Goal: Task Accomplishment & Management: Complete application form

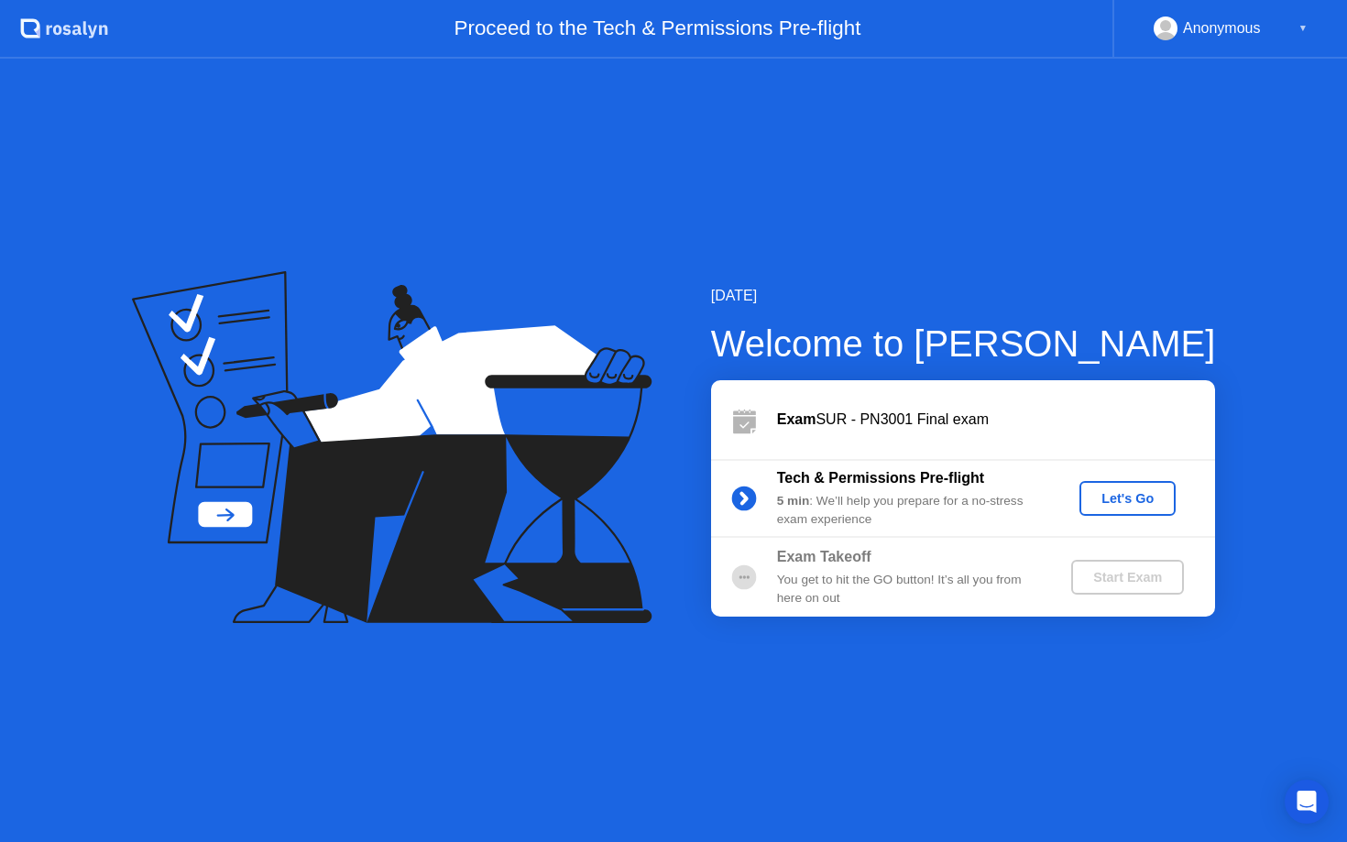
click at [1130, 502] on div "Let's Go" at bounding box center [1127, 498] width 82 height 15
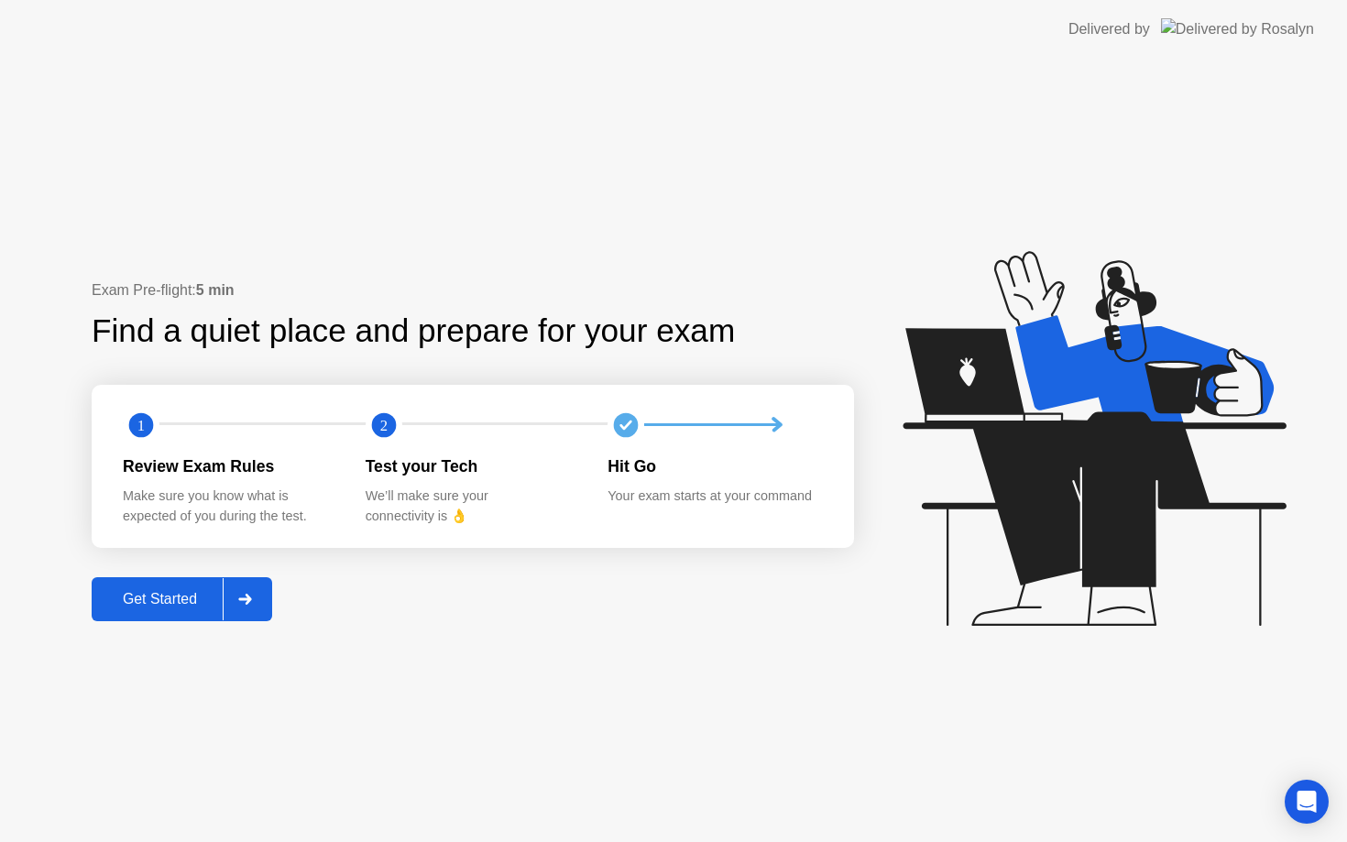
click at [158, 591] on div "Get Started" at bounding box center [160, 599] width 126 height 16
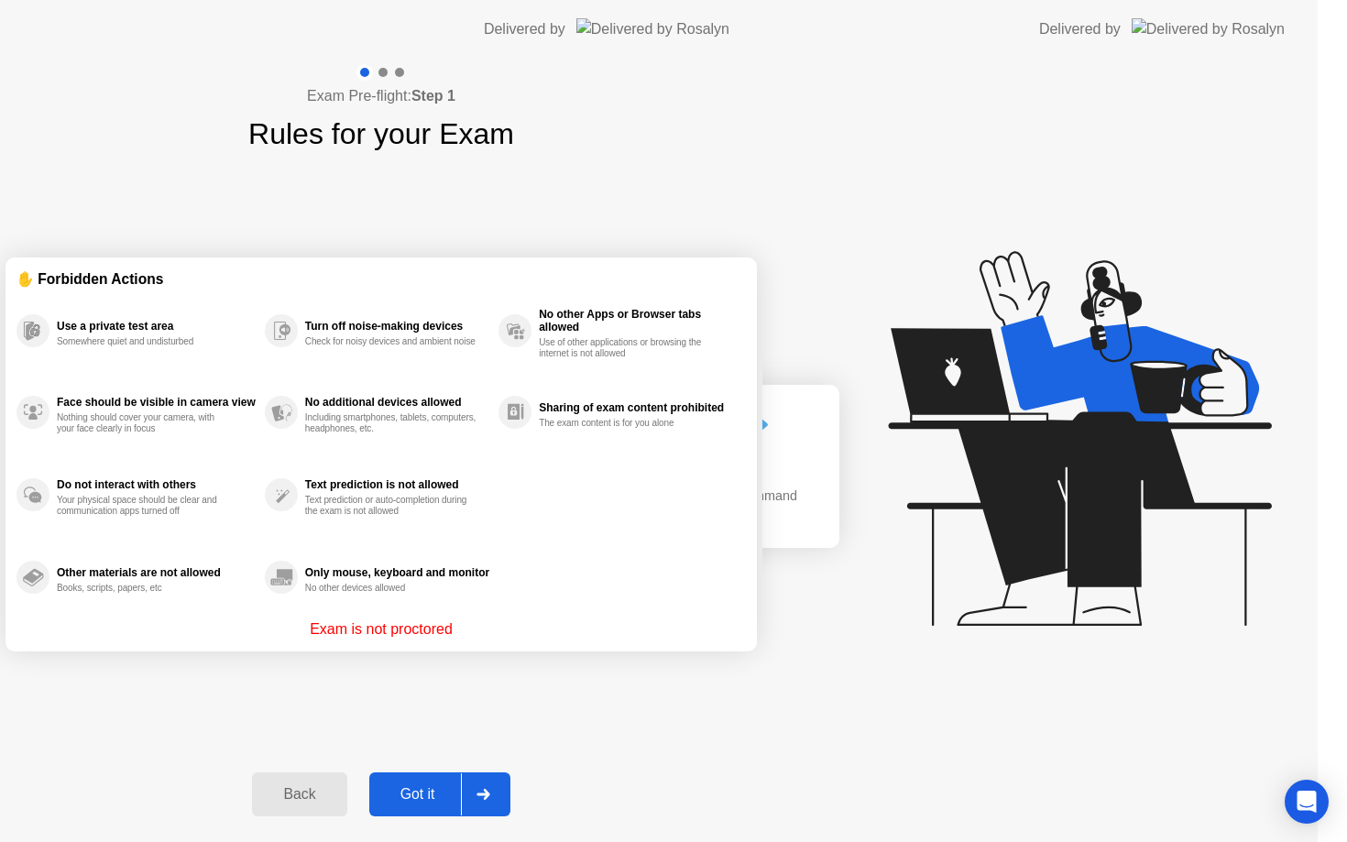
click at [158, 591] on div "Exam Pre-flight: Step 1 Rules for your Exam ✋ Forbidden Actions Use a private t…" at bounding box center [381, 450] width 762 height 783
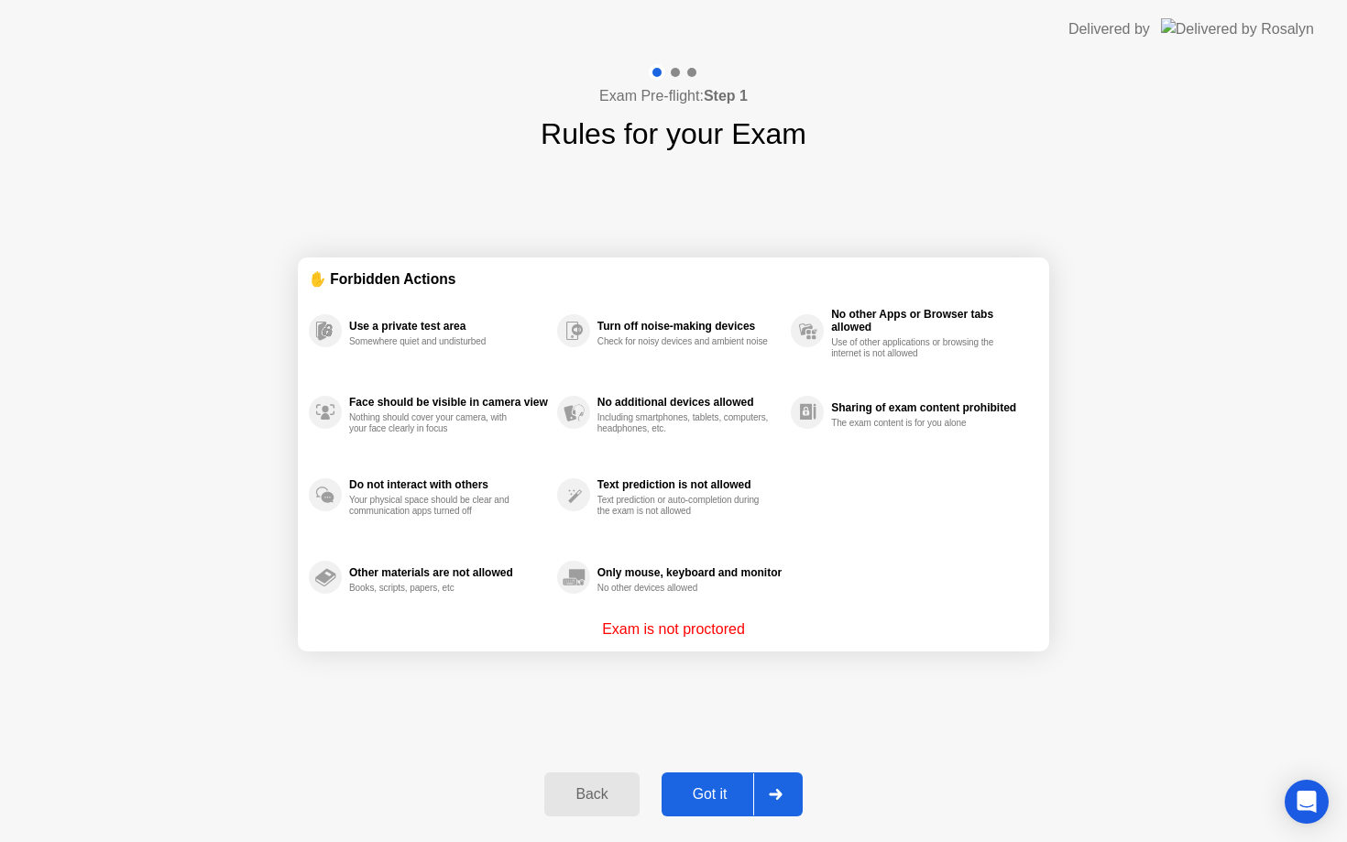
click at [724, 786] on div "Got it" at bounding box center [710, 794] width 86 height 16
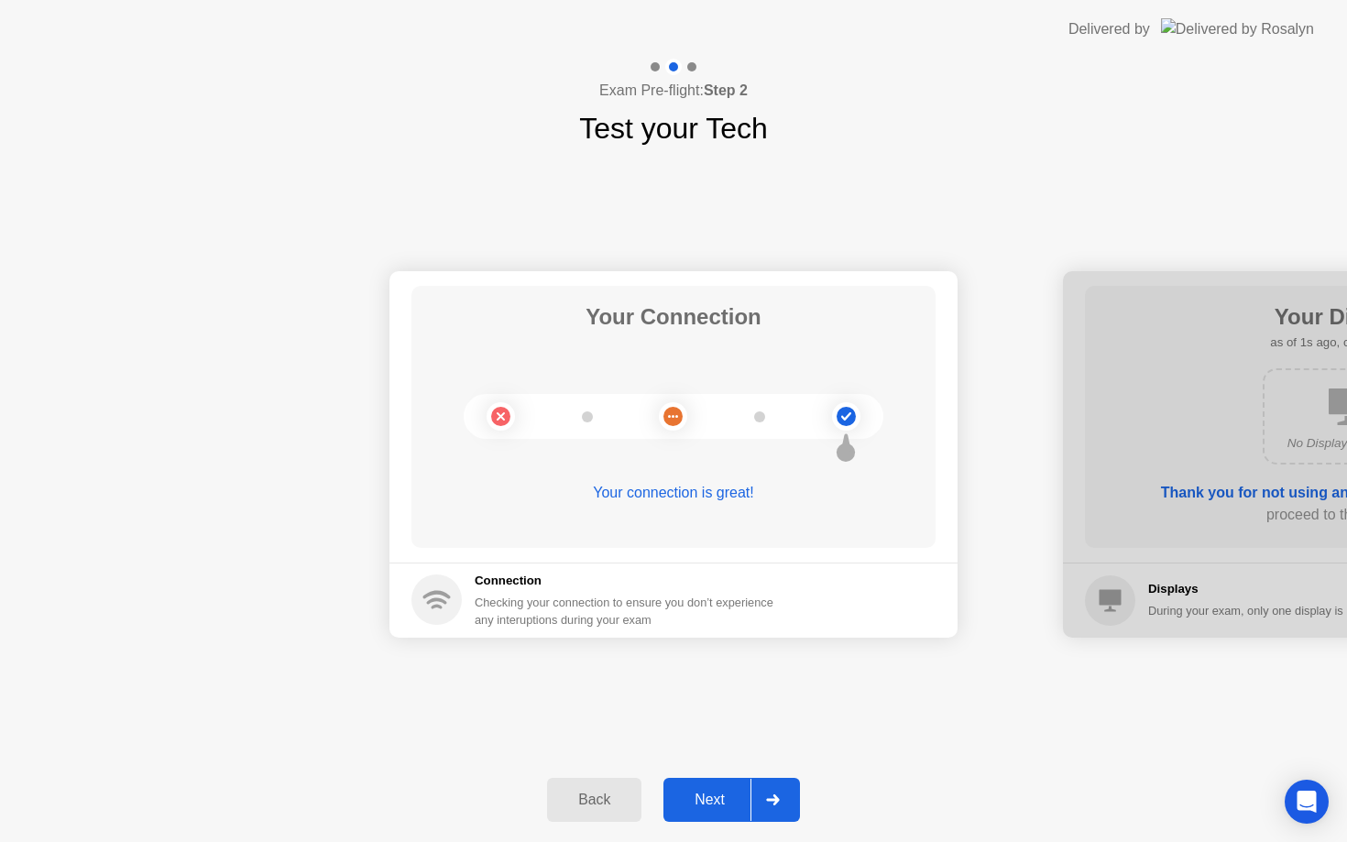
click at [724, 784] on button "Next" at bounding box center [731, 800] width 136 height 44
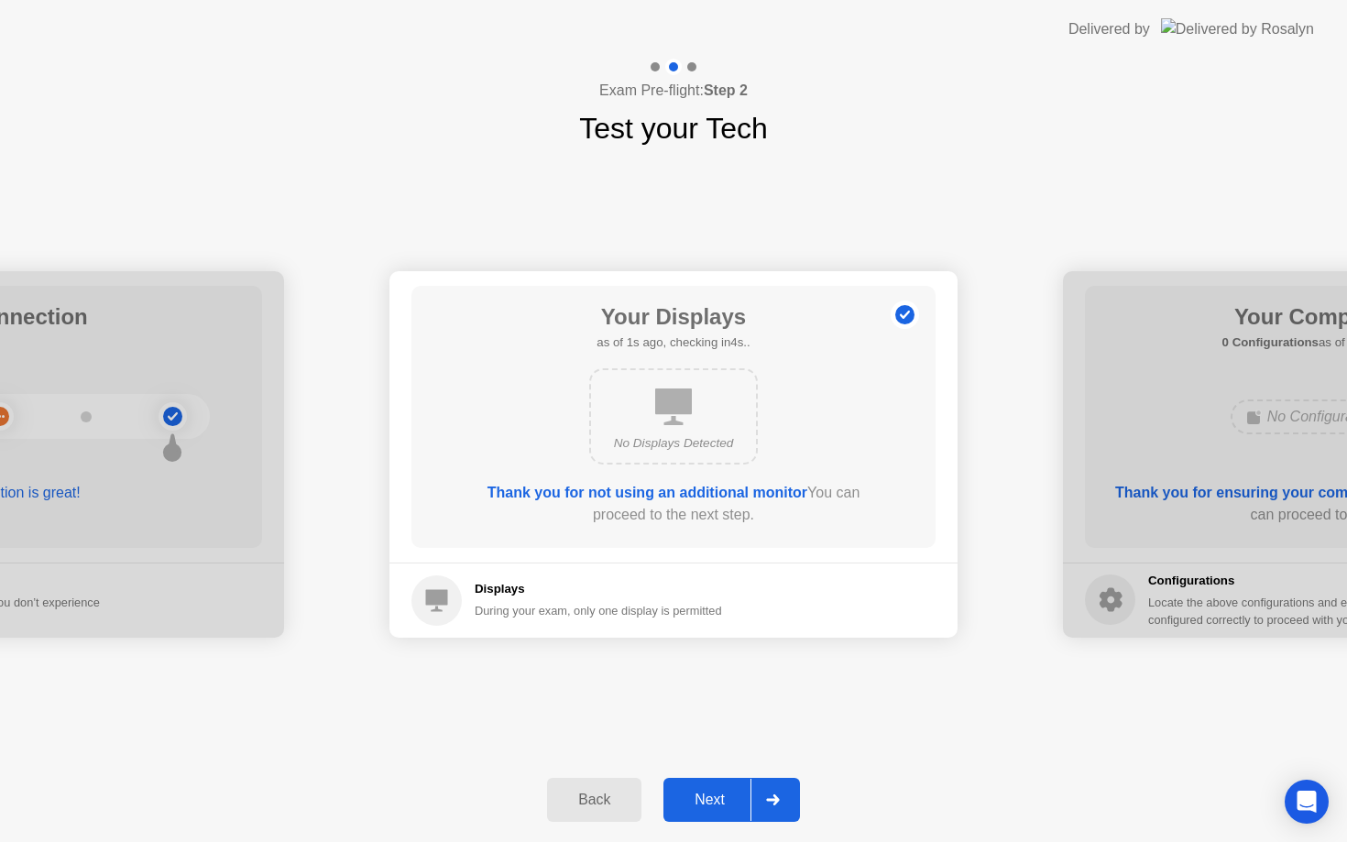
click at [724, 784] on button "Next" at bounding box center [731, 800] width 136 height 44
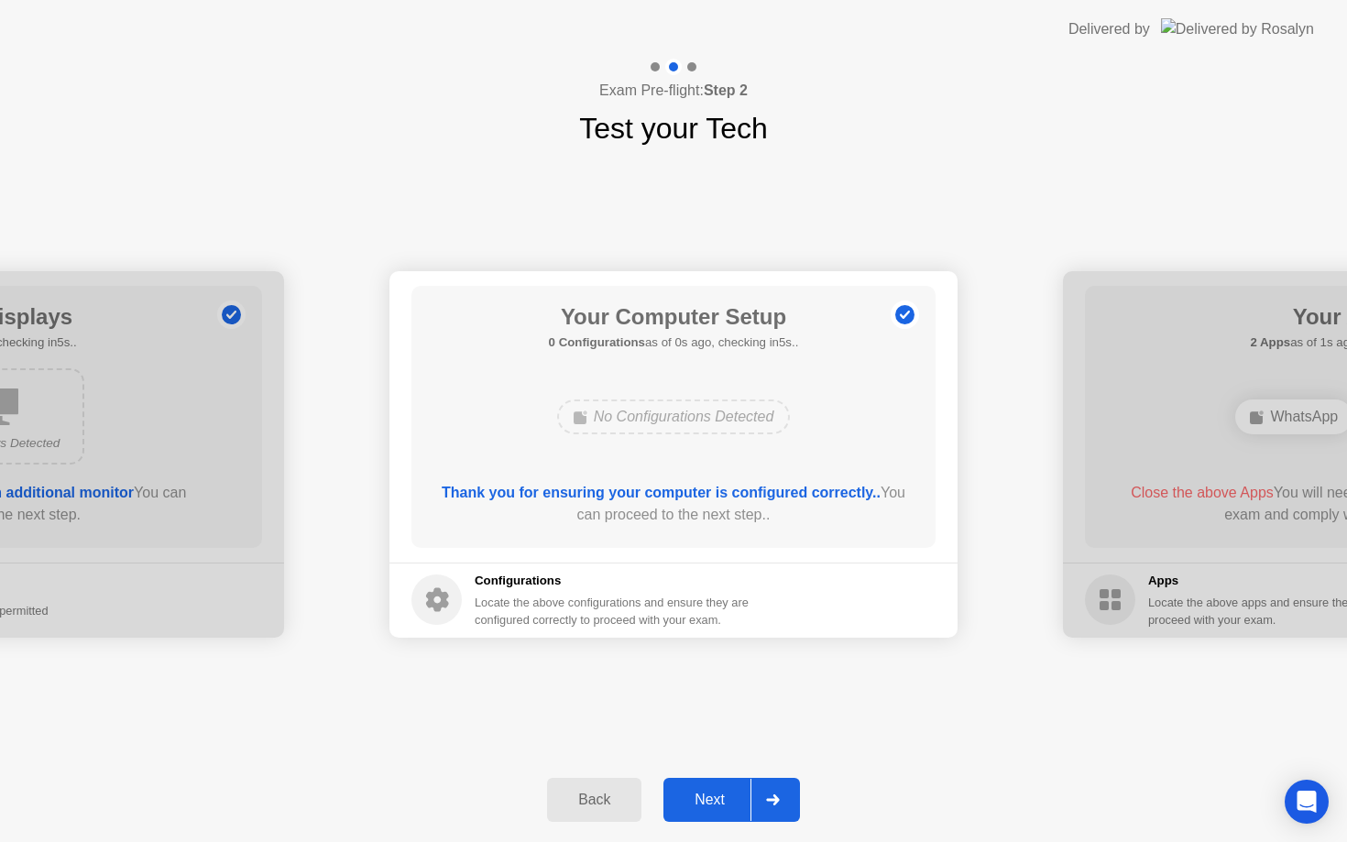
click at [724, 784] on button "Next" at bounding box center [731, 800] width 136 height 44
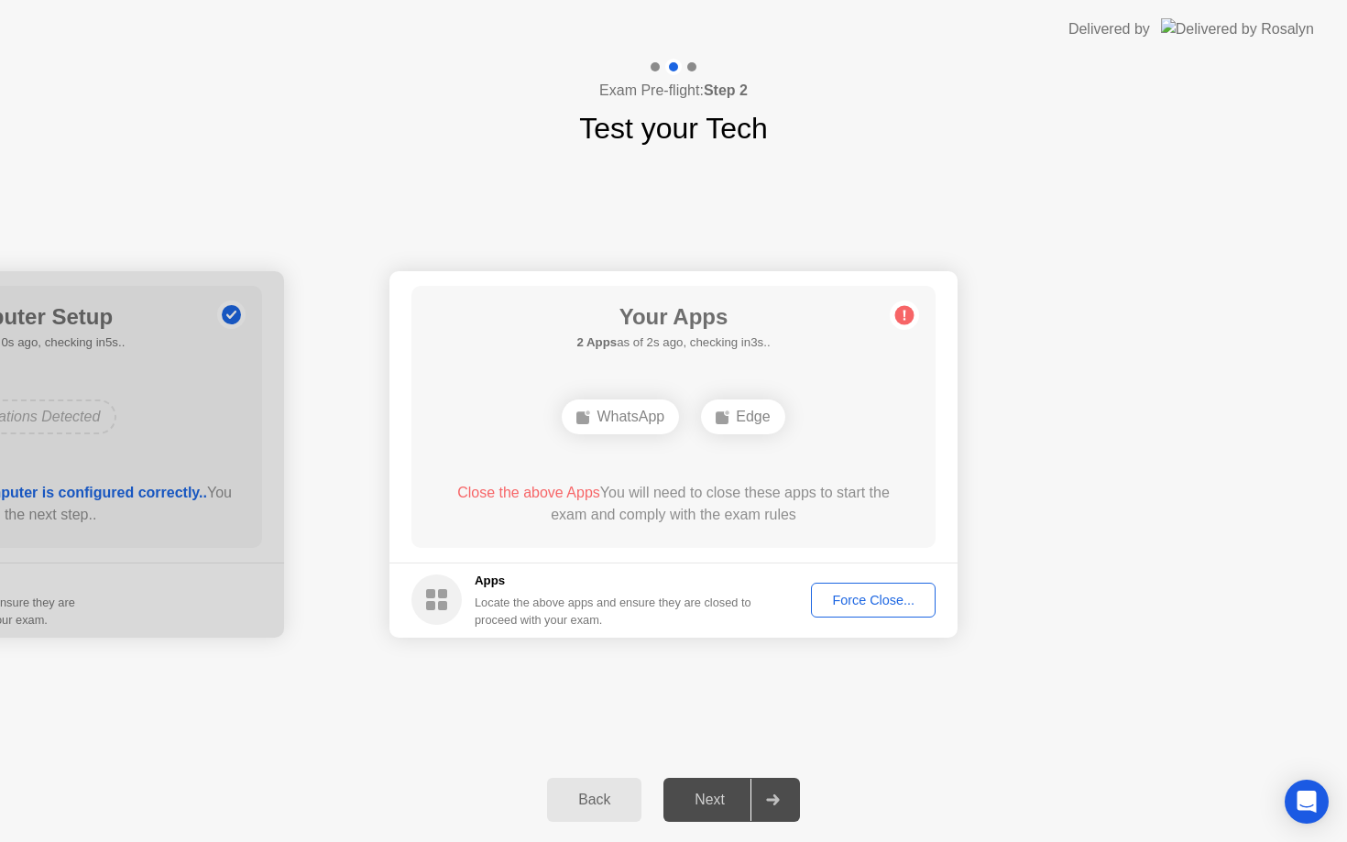
click at [508, 491] on span "Close the above Apps" at bounding box center [528, 493] width 143 height 16
click at [532, 494] on span "Close the above Apps" at bounding box center [528, 493] width 143 height 16
click at [867, 601] on div "Force Close..." at bounding box center [873, 600] width 112 height 15
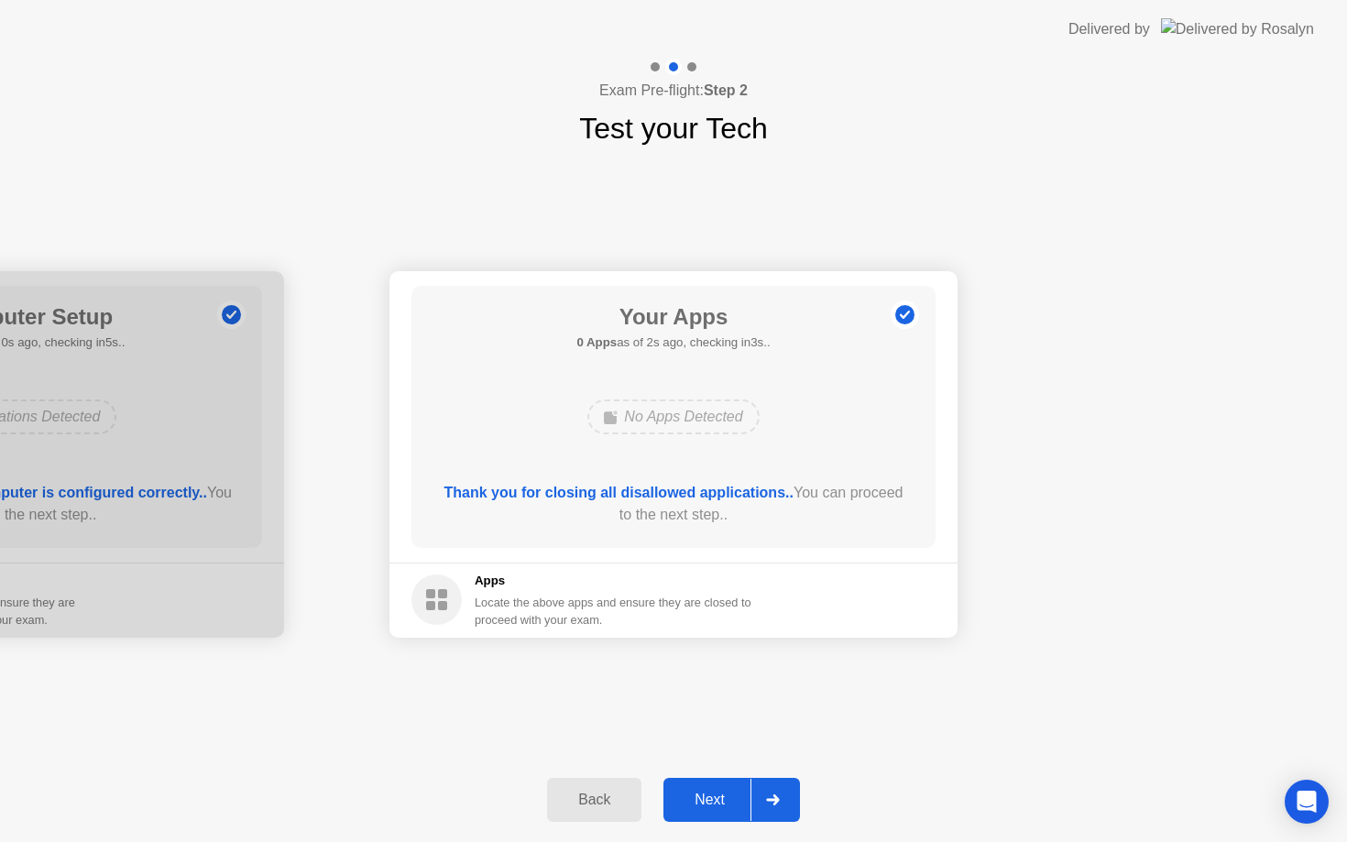
click at [718, 805] on div "Next" at bounding box center [710, 799] width 82 height 16
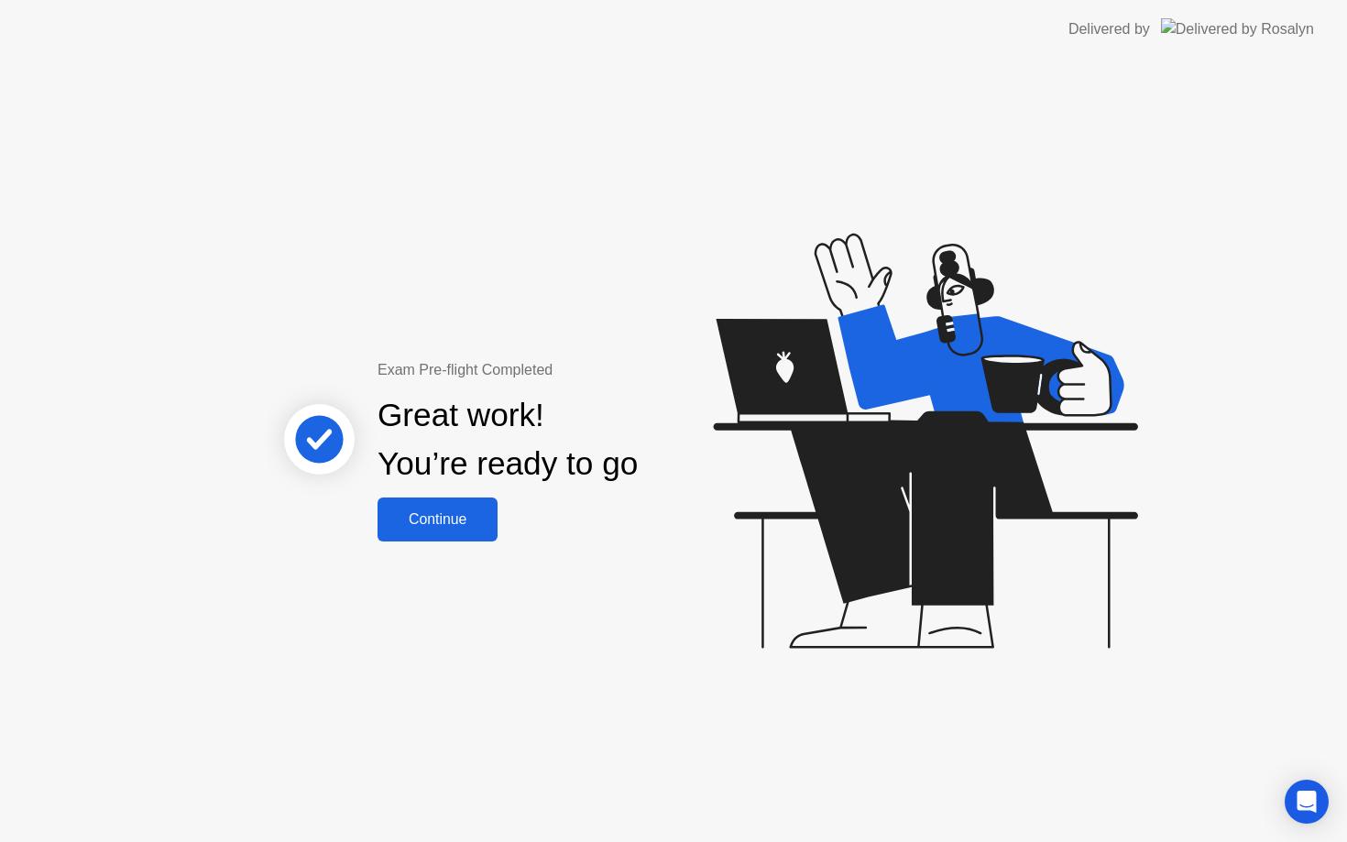
click at [462, 519] on div "Continue" at bounding box center [437, 519] width 109 height 16
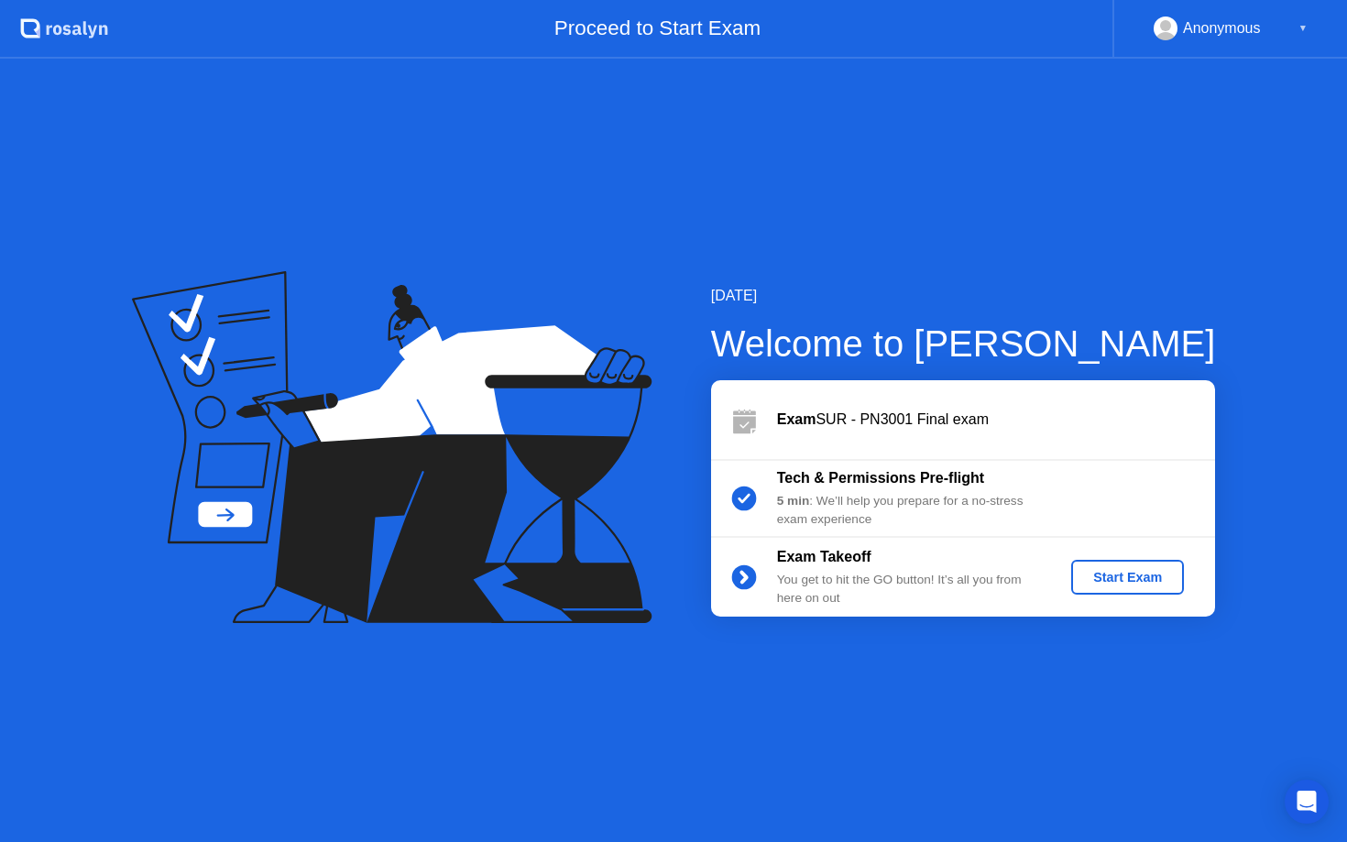
click at [1121, 580] on div "Start Exam" at bounding box center [1127, 577] width 98 height 15
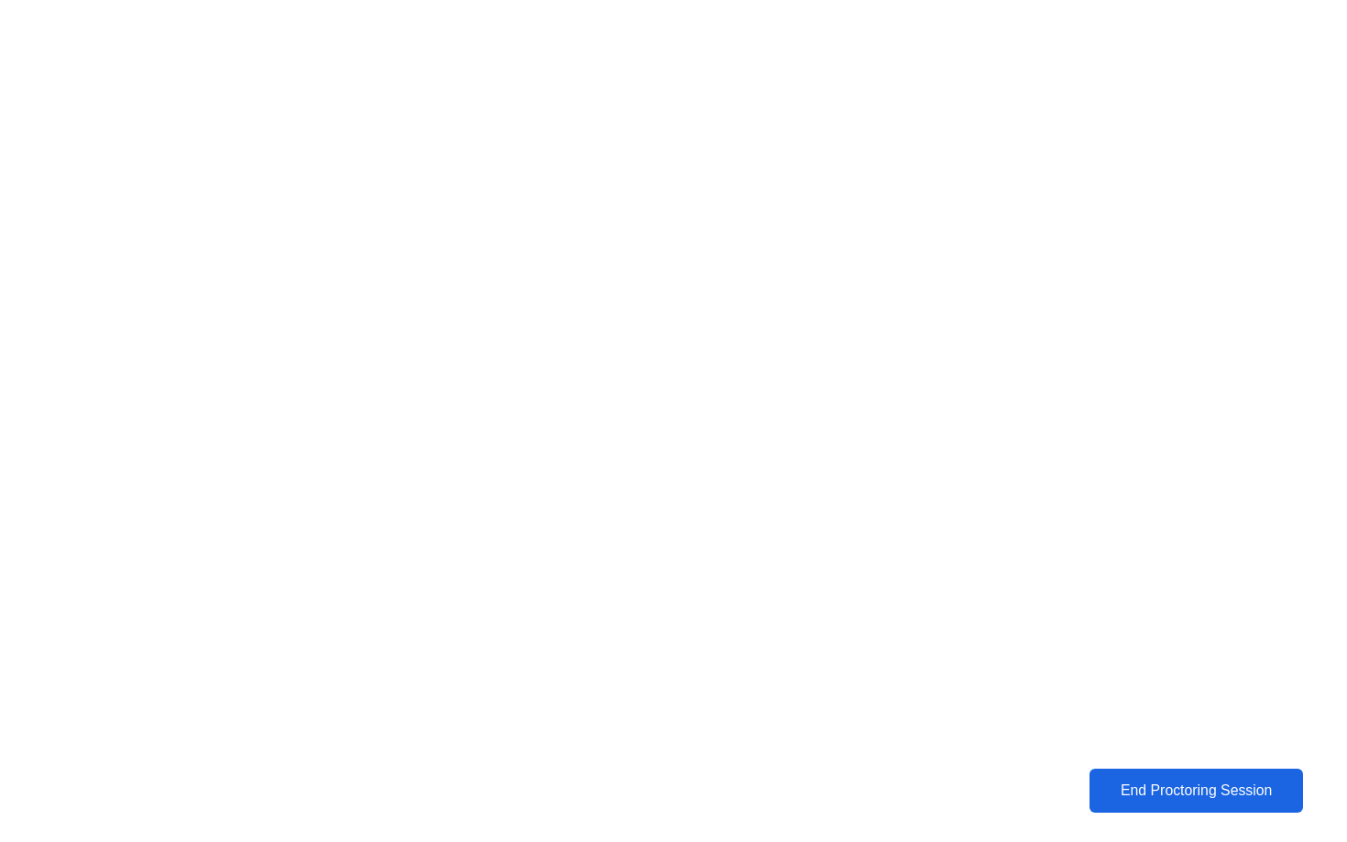
click at [1187, 799] on div "End Proctoring Session" at bounding box center [1196, 790] width 202 height 16
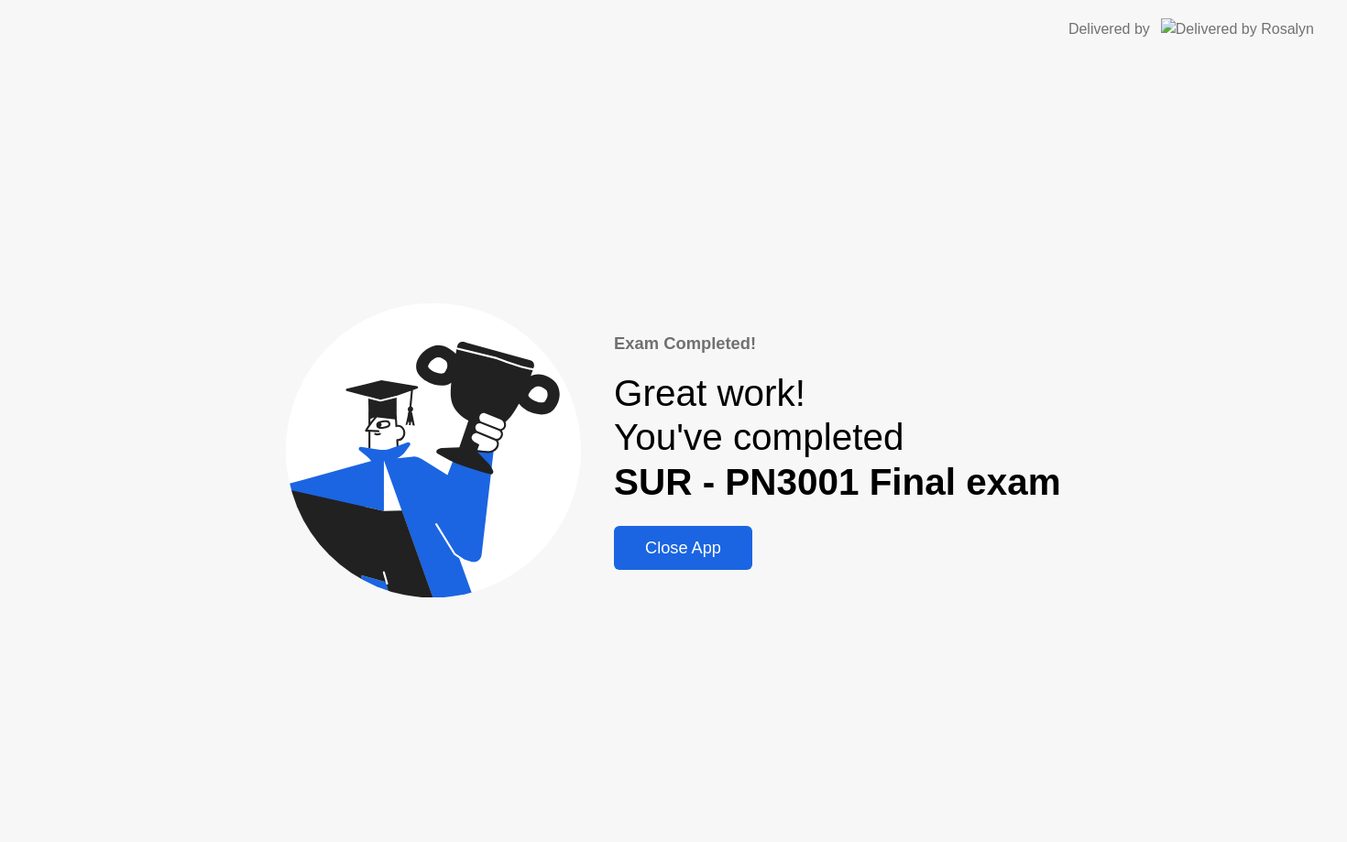
click at [713, 551] on div "Close App" at bounding box center [682, 548] width 127 height 19
